Goal: Task Accomplishment & Management: Manage account settings

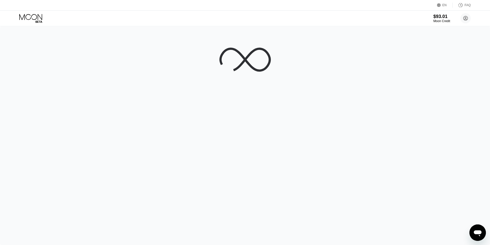
click at [32, 18] on icon at bounding box center [31, 18] width 24 height 9
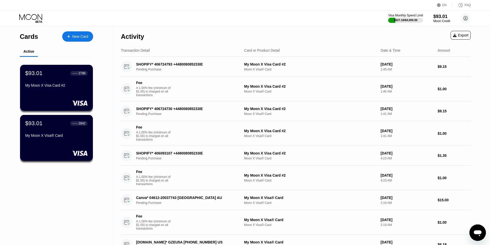
click at [31, 20] on icon at bounding box center [31, 18] width 24 height 9
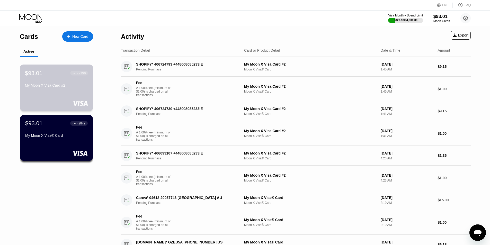
click at [55, 80] on div "$93.01 ● ● ● ● 2798 My Moon X Visa Card #2" at bounding box center [56, 80] width 63 height 20
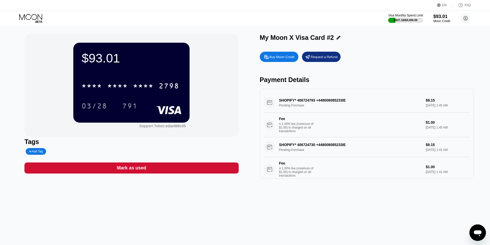
scroll to position [51, 0]
